Goal: Information Seeking & Learning: Learn about a topic

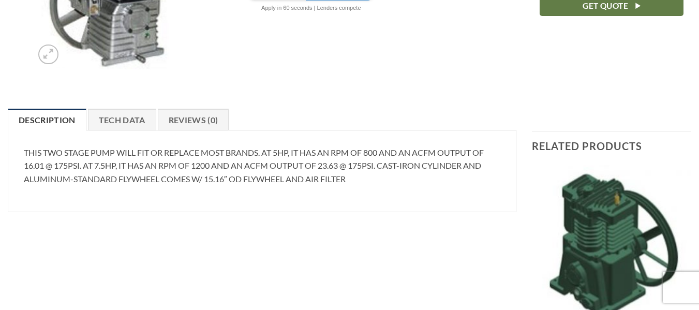
scroll to position [274, 0]
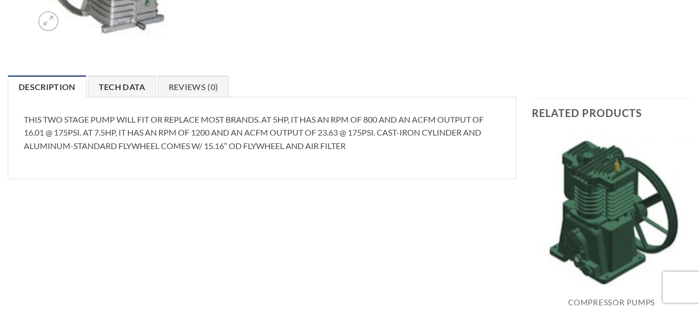
click at [145, 86] on link "Tech Data" at bounding box center [122, 87] width 68 height 22
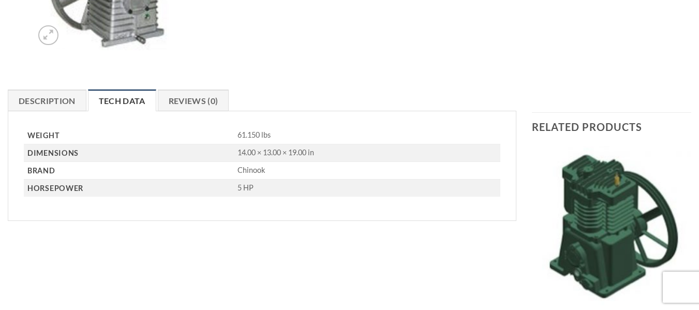
scroll to position [0, 0]
